Goal: Task Accomplishment & Management: Use online tool/utility

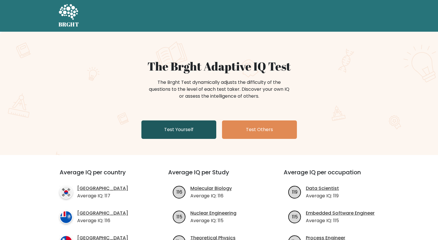
click at [177, 133] on link "Test Yourself" at bounding box center [178, 129] width 75 height 18
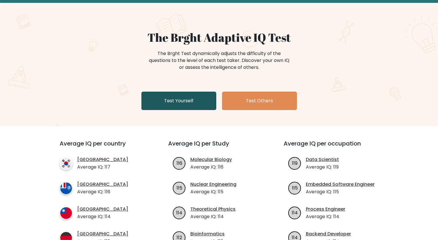
scroll to position [115, 0]
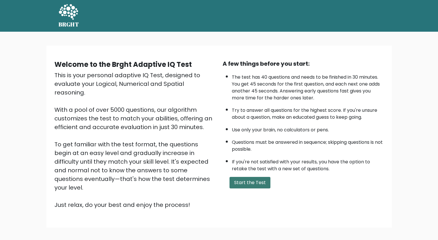
click at [245, 181] on button "Start the Test" at bounding box center [249, 183] width 41 height 12
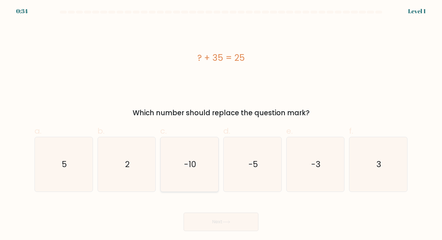
click at [200, 172] on icon "-10" at bounding box center [189, 164] width 54 height 54
click at [221, 124] on input "c. -10" at bounding box center [221, 122] width 0 height 4
radio input "true"
click at [218, 221] on button "Next" at bounding box center [221, 221] width 75 height 18
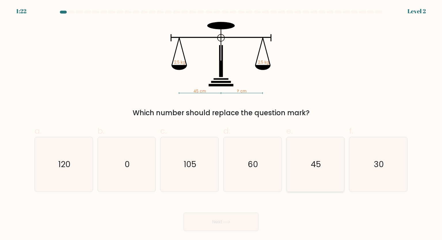
click at [299, 171] on icon "45" at bounding box center [316, 164] width 54 height 54
click at [221, 124] on input "e. 45" at bounding box center [221, 122] width 0 height 4
radio input "true"
click at [227, 223] on icon at bounding box center [227, 221] width 8 height 3
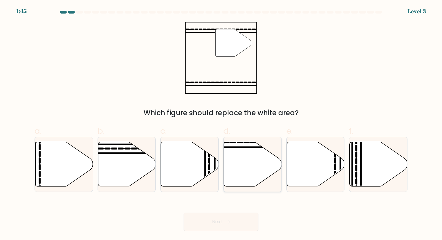
click at [249, 179] on icon at bounding box center [253, 164] width 58 height 44
click at [221, 124] on input "d." at bounding box center [221, 122] width 0 height 4
radio input "true"
click at [219, 221] on button "Next" at bounding box center [221, 221] width 75 height 18
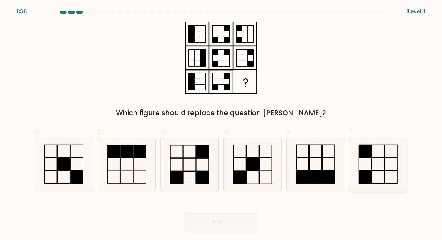
click at [396, 168] on icon at bounding box center [378, 164] width 54 height 54
click at [221, 124] on input "f." at bounding box center [221, 122] width 0 height 4
radio input "true"
click at [221, 223] on button "Next" at bounding box center [221, 221] width 75 height 18
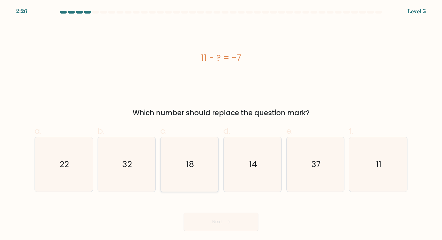
click at [186, 178] on icon "18" at bounding box center [189, 164] width 54 height 54
click at [221, 124] on input "c. 18" at bounding box center [221, 122] width 0 height 4
radio input "true"
click at [224, 218] on button "Next" at bounding box center [221, 221] width 75 height 18
click at [210, 221] on button "Next" at bounding box center [221, 221] width 75 height 18
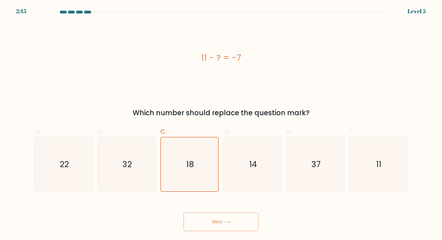
click at [209, 223] on button "Next" at bounding box center [221, 221] width 75 height 18
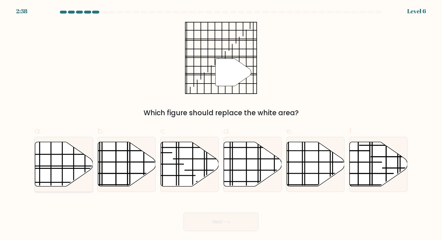
click at [62, 175] on line at bounding box center [62, 158] width 0 height 81
click at [221, 124] on input "a." at bounding box center [221, 122] width 0 height 4
radio input "true"
click at [230, 228] on button "Next" at bounding box center [221, 221] width 75 height 18
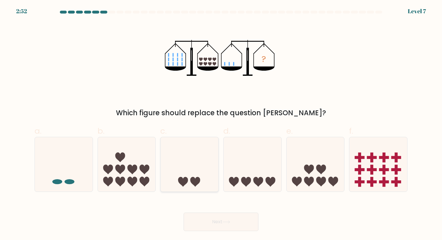
click at [197, 165] on icon at bounding box center [190, 164] width 58 height 48
click at [221, 124] on input "c." at bounding box center [221, 122] width 0 height 4
radio input "true"
click at [208, 220] on button "Next" at bounding box center [221, 221] width 75 height 18
click at [208, 223] on button "Next" at bounding box center [221, 221] width 75 height 18
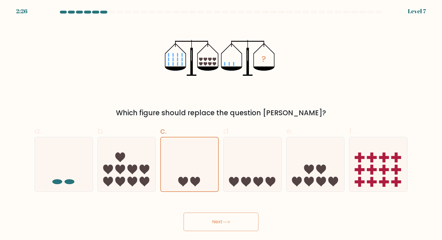
click at [208, 223] on button "Next" at bounding box center [221, 221] width 75 height 18
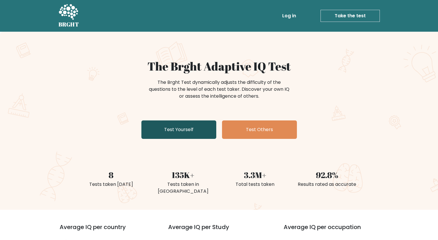
click at [162, 131] on link "Test Yourself" at bounding box center [178, 129] width 75 height 18
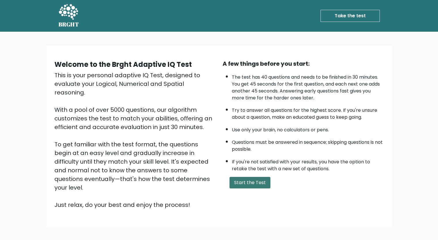
click at [253, 181] on button "Start the Test" at bounding box center [249, 183] width 41 height 12
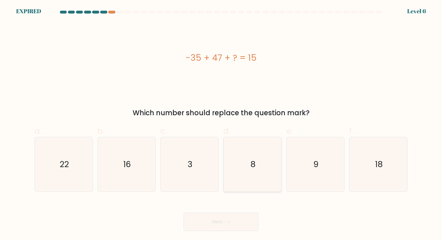
click at [261, 168] on icon "8" at bounding box center [252, 164] width 54 height 54
click at [221, 124] on input "d. 8" at bounding box center [221, 122] width 0 height 4
radio input "true"
